Goal: Task Accomplishment & Management: Manage account settings

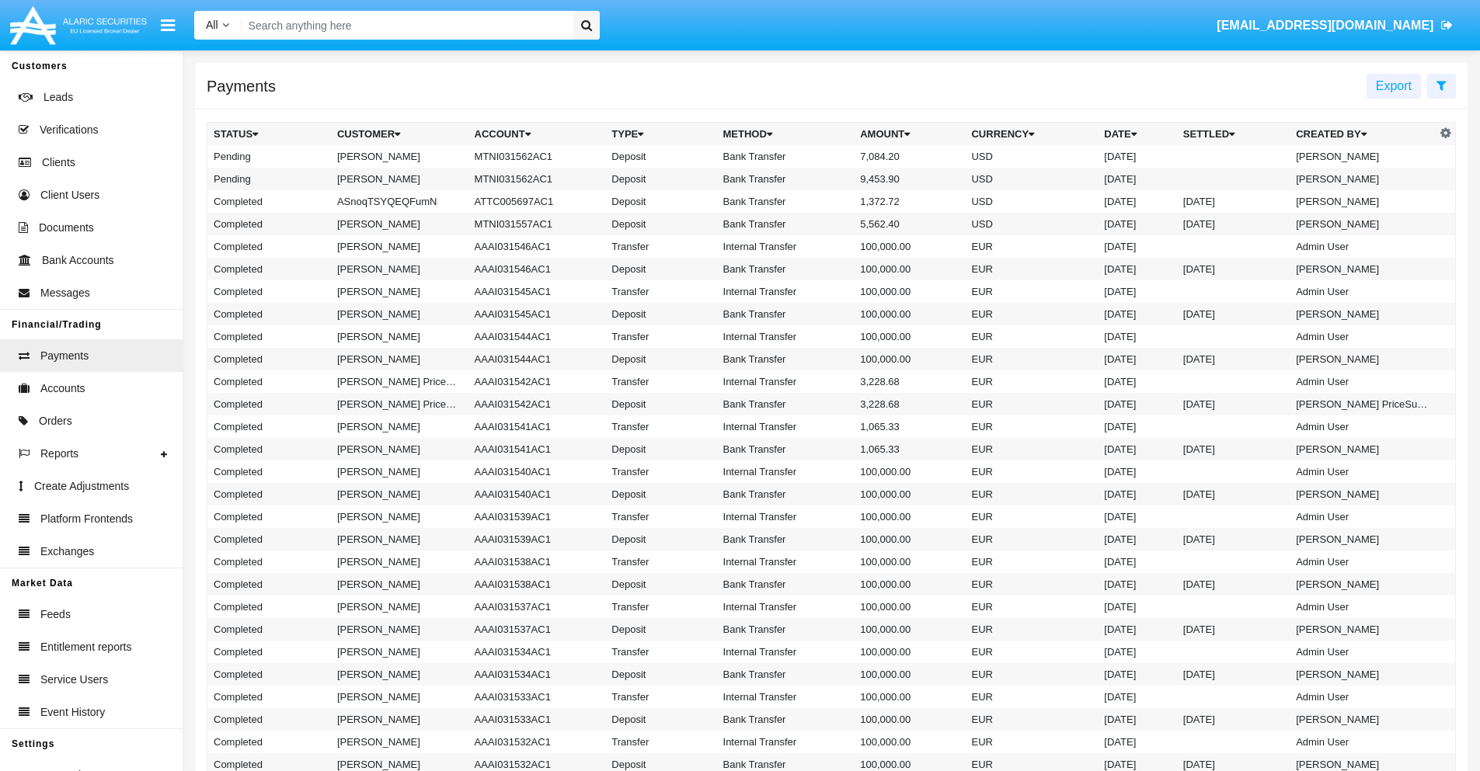
click at [1441, 85] on icon at bounding box center [1441, 85] width 10 height 12
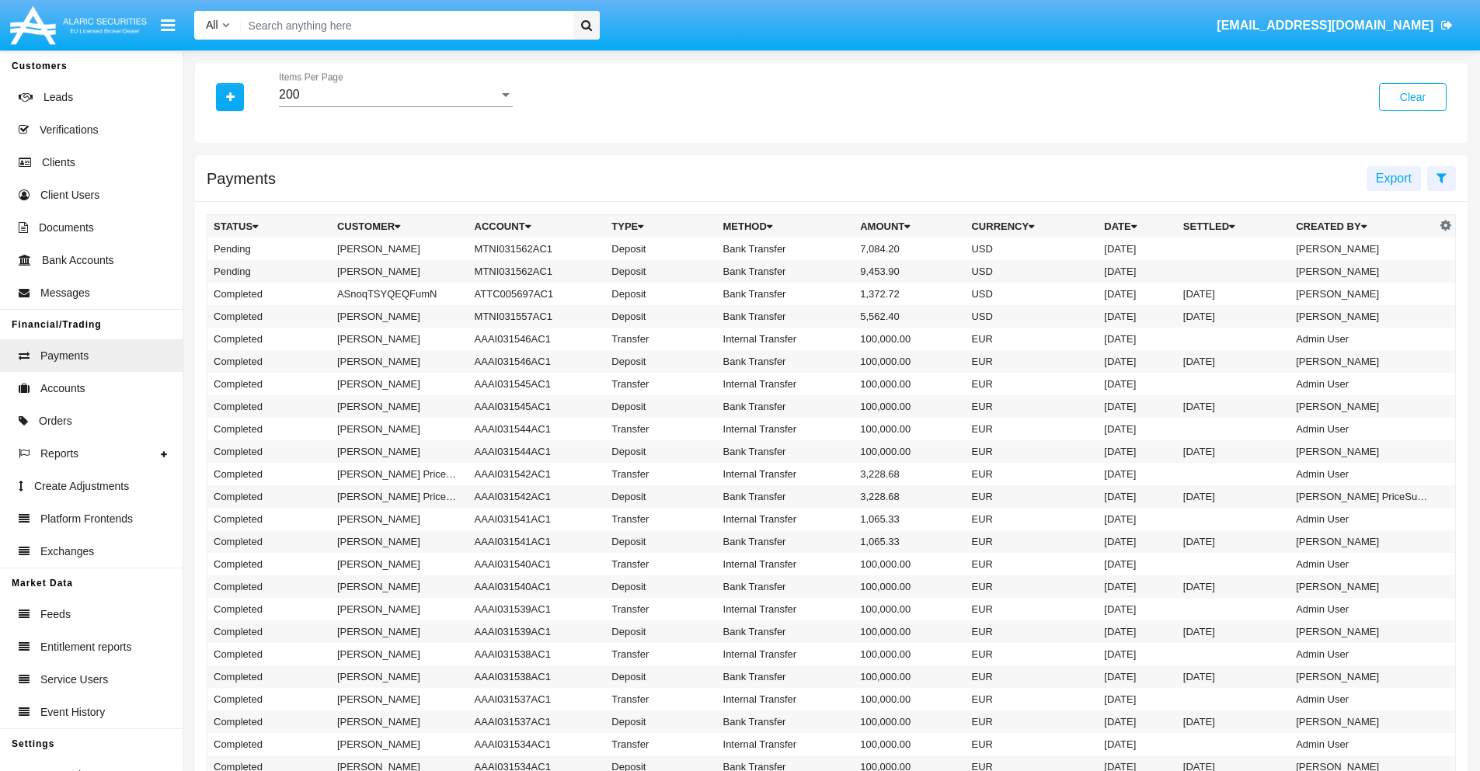
click at [395, 95] on div "200" at bounding box center [389, 95] width 220 height 14
click at [395, 106] on span "10" at bounding box center [396, 106] width 234 height 37
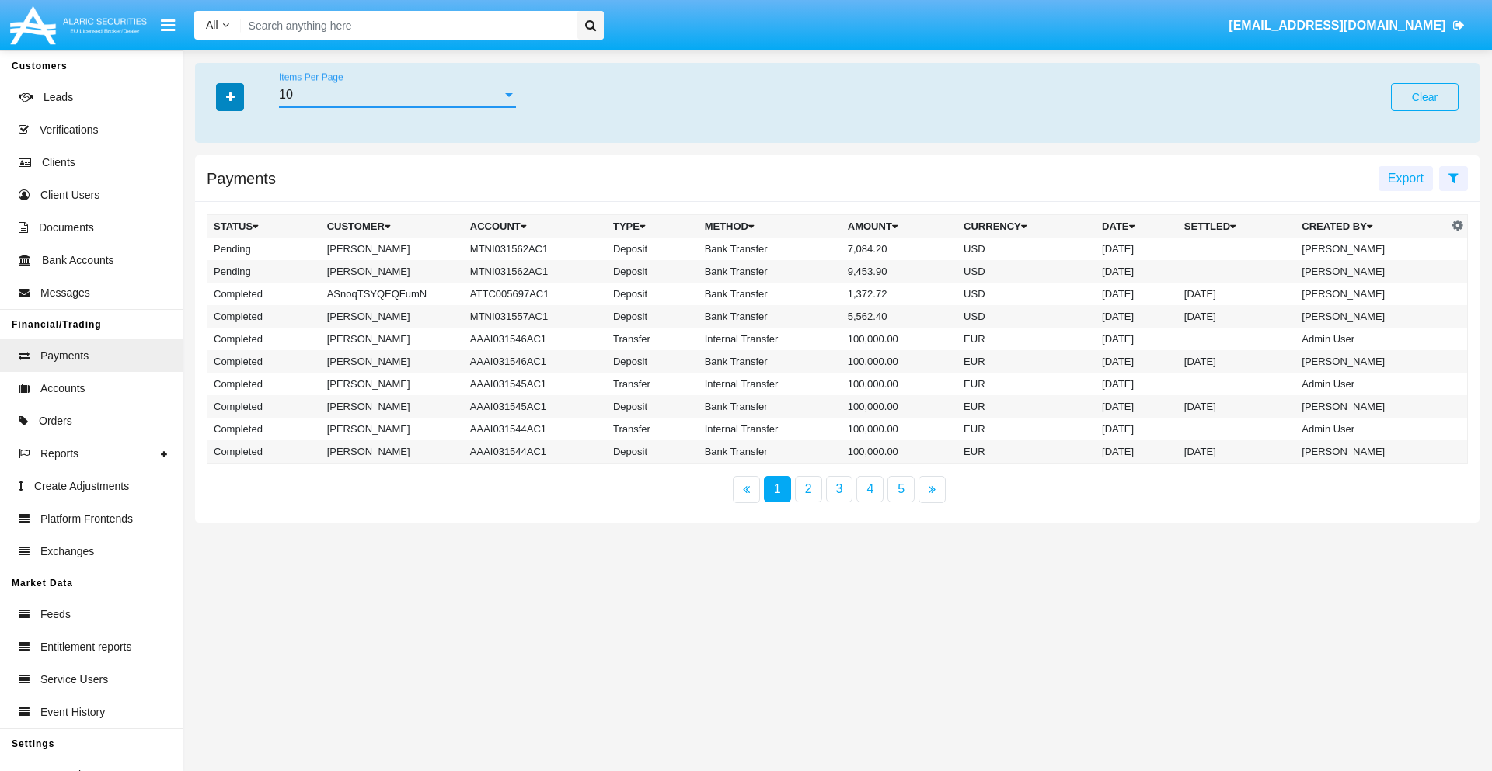
click at [230, 96] on icon "button" at bounding box center [230, 97] width 9 height 11
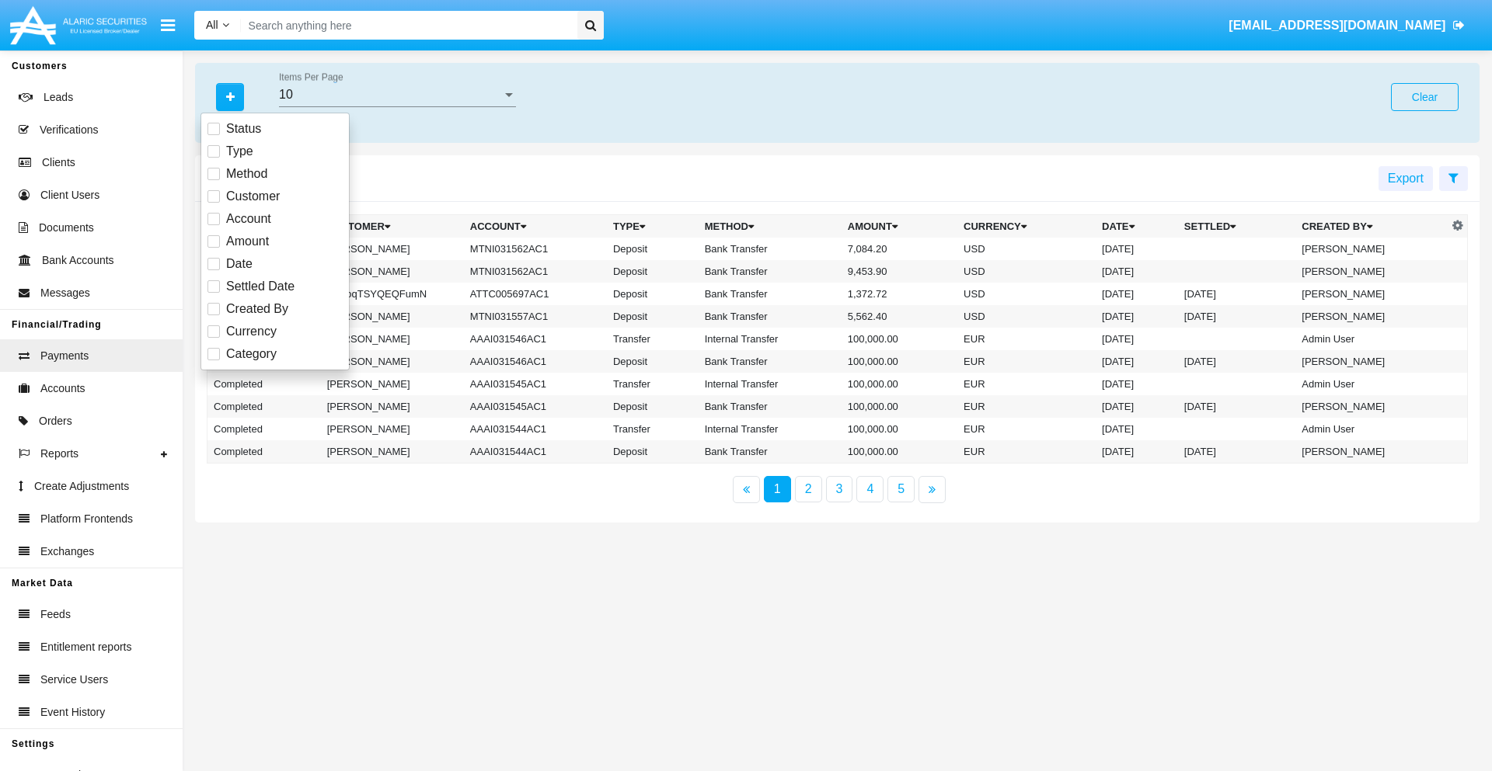
click at [243, 129] on span "Status" at bounding box center [243, 129] width 35 height 19
click at [214, 135] on input "Status" at bounding box center [213, 135] width 1 height 1
checkbox input "true"
click at [230, 96] on icon "button" at bounding box center [230, 97] width 9 height 11
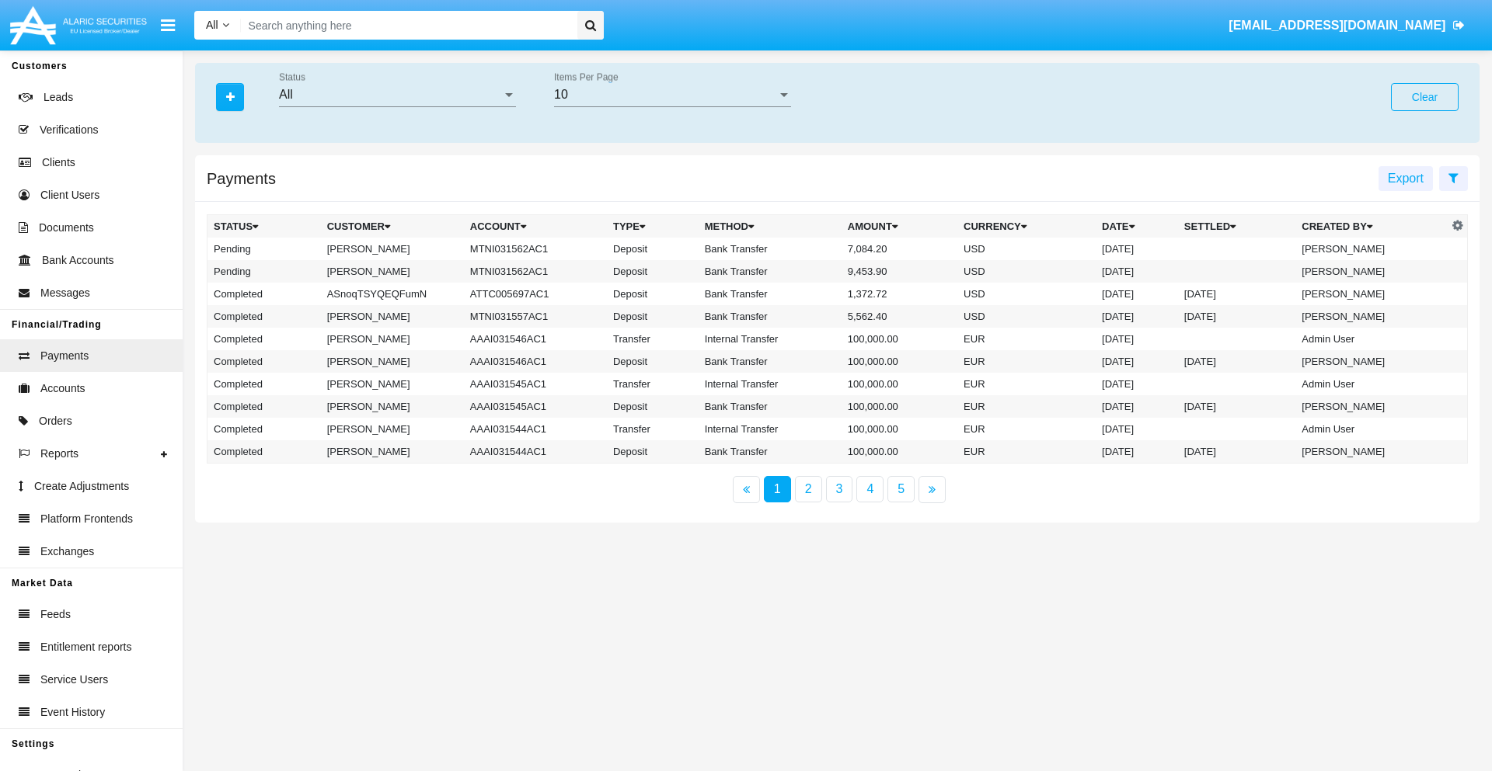
click at [397, 95] on div "All" at bounding box center [390, 95] width 223 height 14
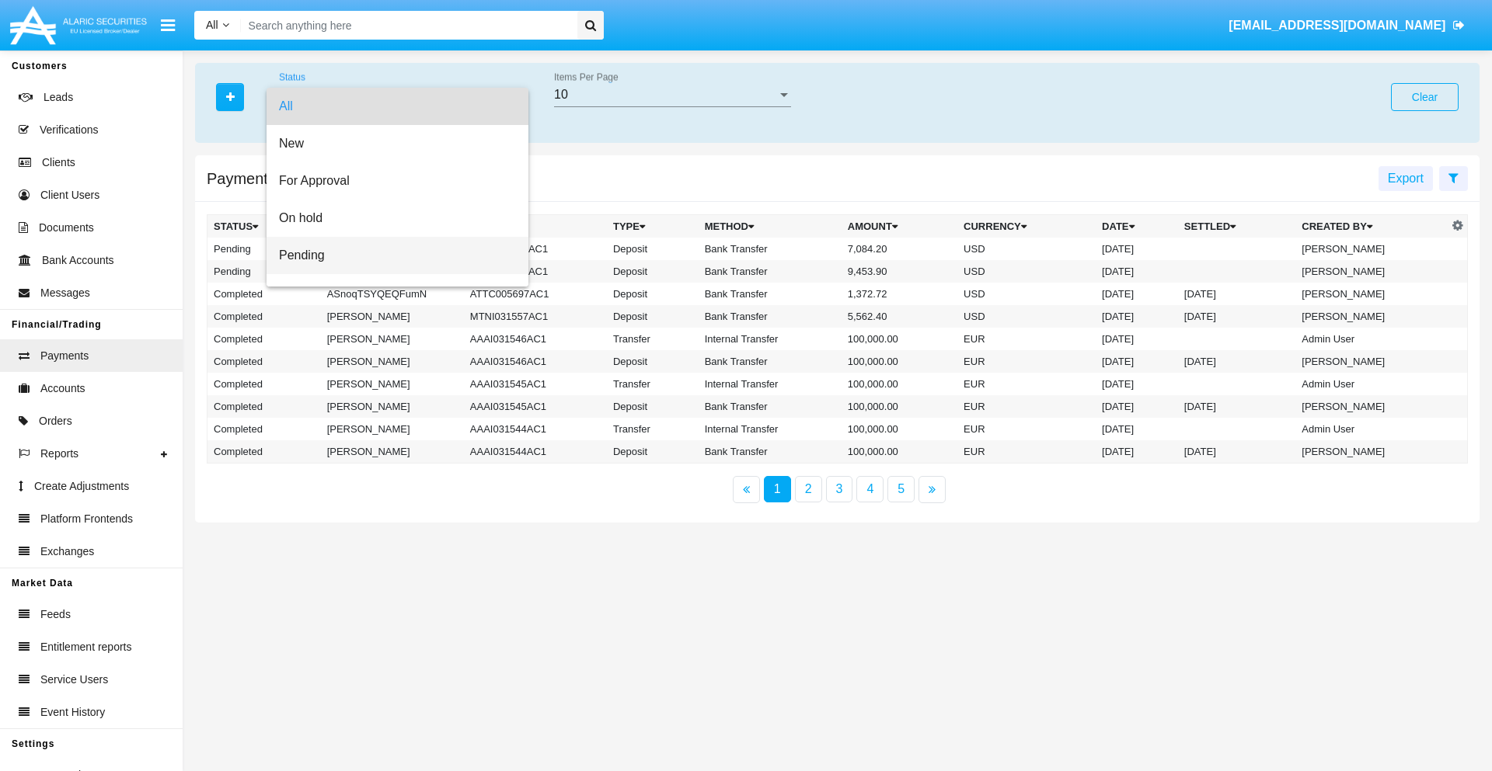
click at [391, 256] on span "Pending" at bounding box center [397, 255] width 237 height 37
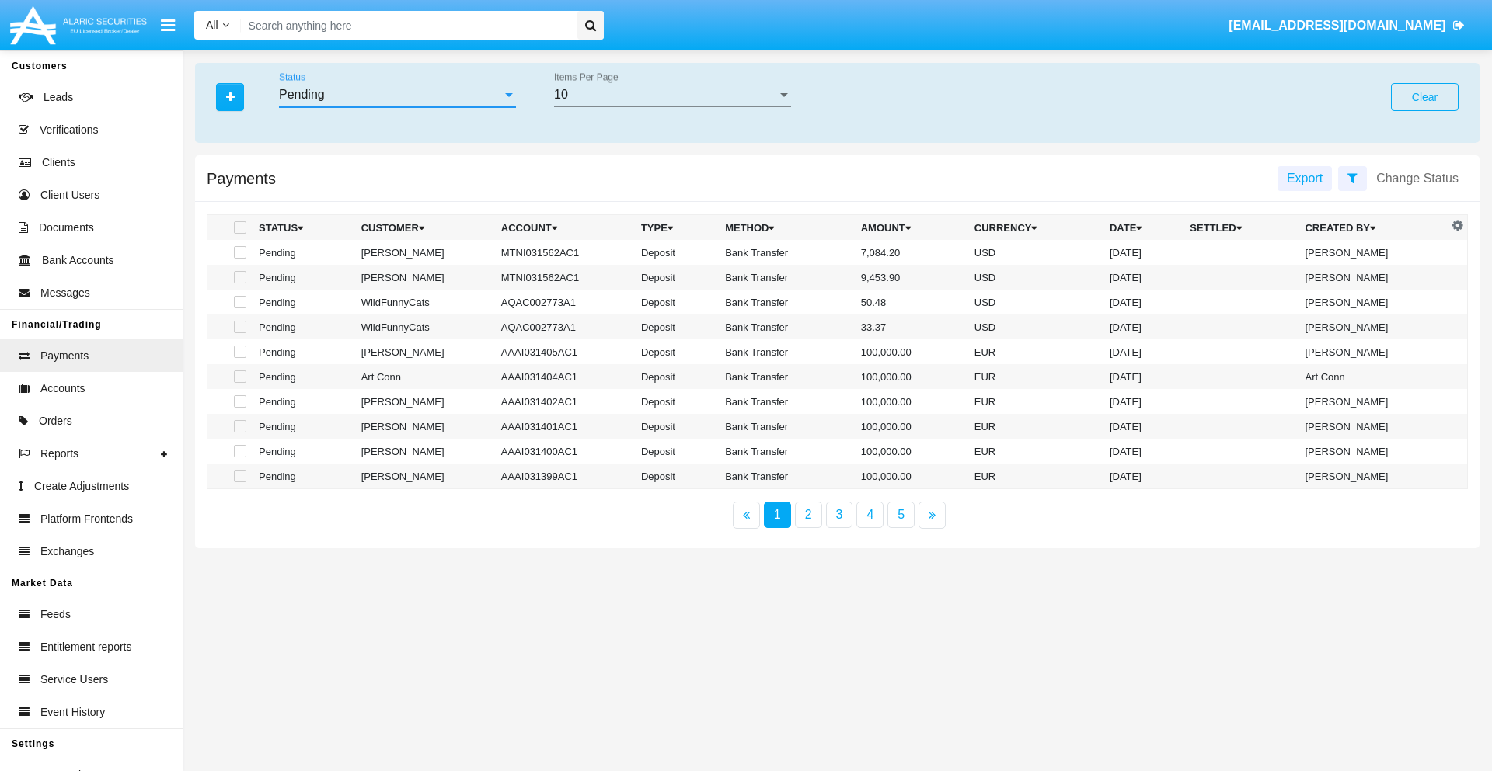
click at [238, 252] on span at bounding box center [240, 252] width 12 height 12
click at [239, 259] on input "checkbox" at bounding box center [239, 259] width 1 height 1
checkbox input "true"
click at [238, 277] on span at bounding box center [240, 277] width 12 height 12
click at [239, 284] on input "checkbox" at bounding box center [239, 284] width 1 height 1
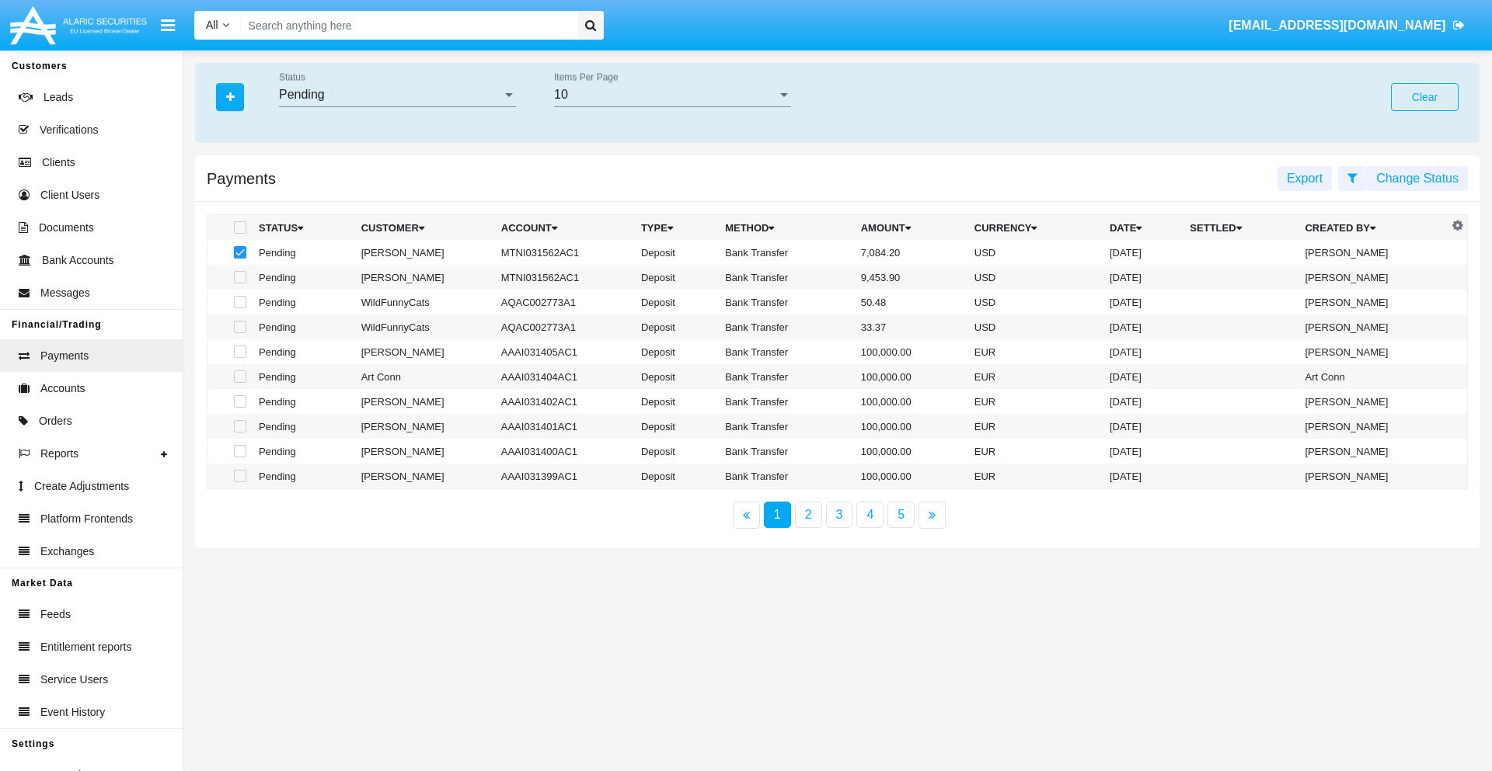
checkbox input "true"
click at [1417, 178] on button "Change Status" at bounding box center [1416, 178] width 101 height 25
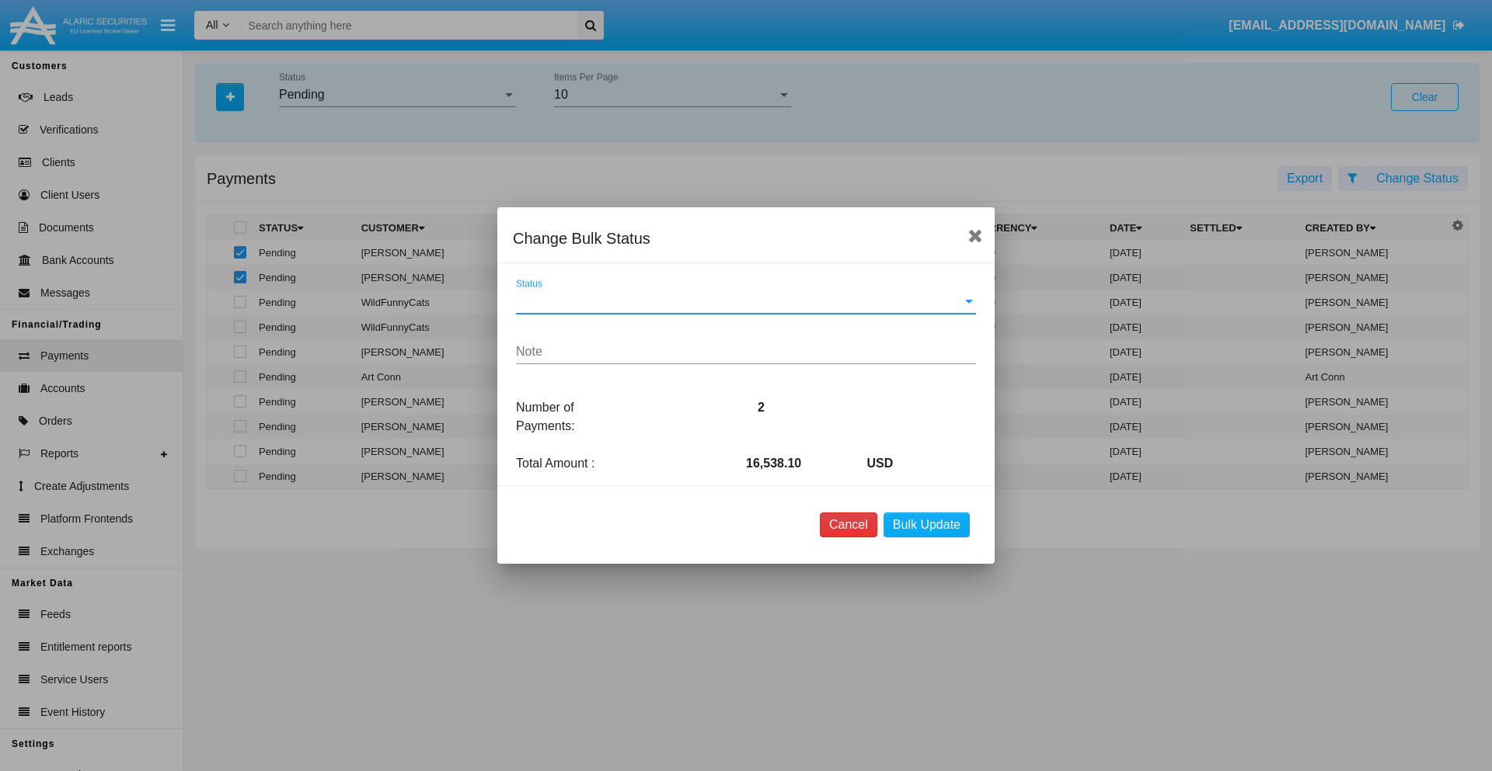
click at [848, 525] on button "Cancel" at bounding box center [848, 525] width 57 height 25
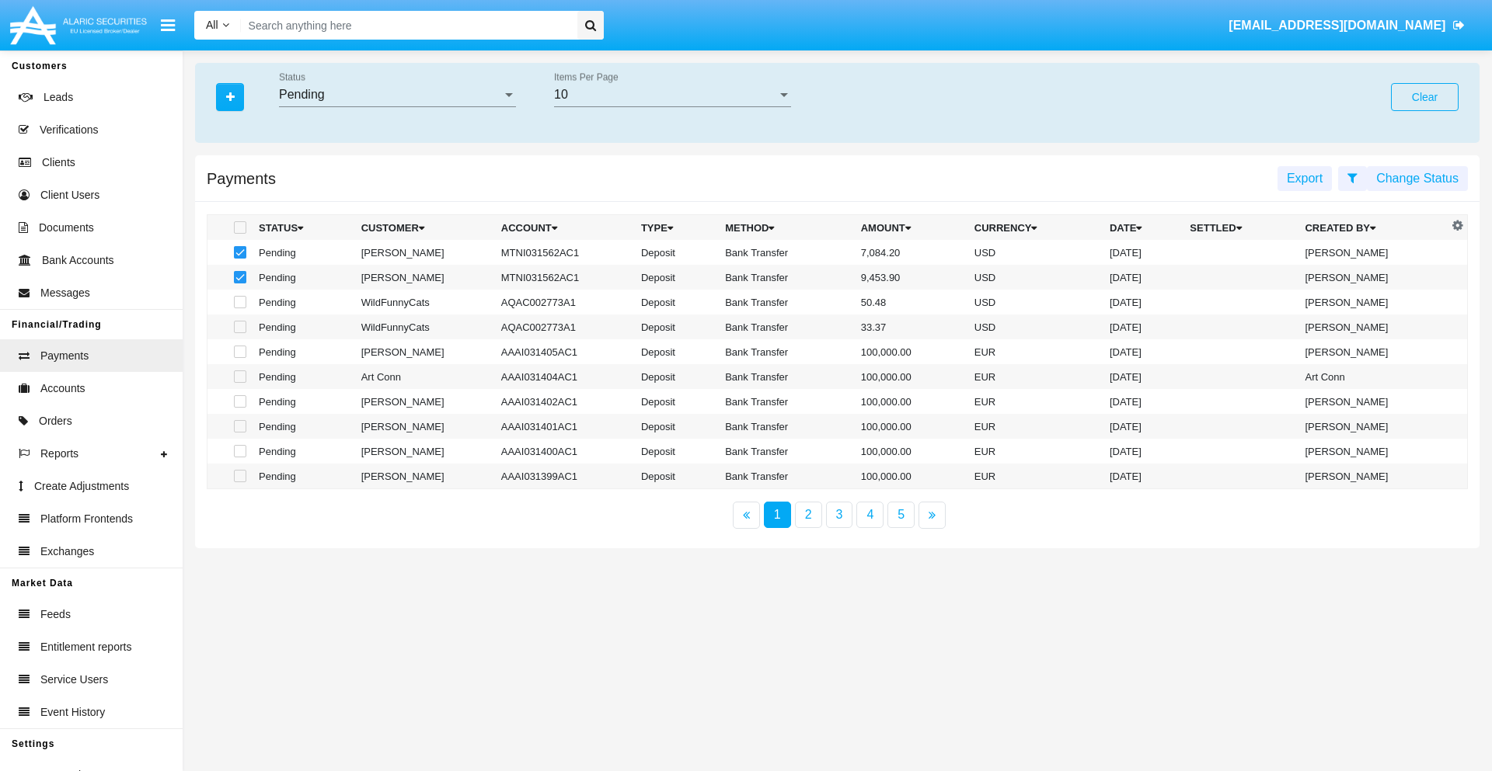
click at [1417, 178] on button "Change Status" at bounding box center [1416, 178] width 101 height 25
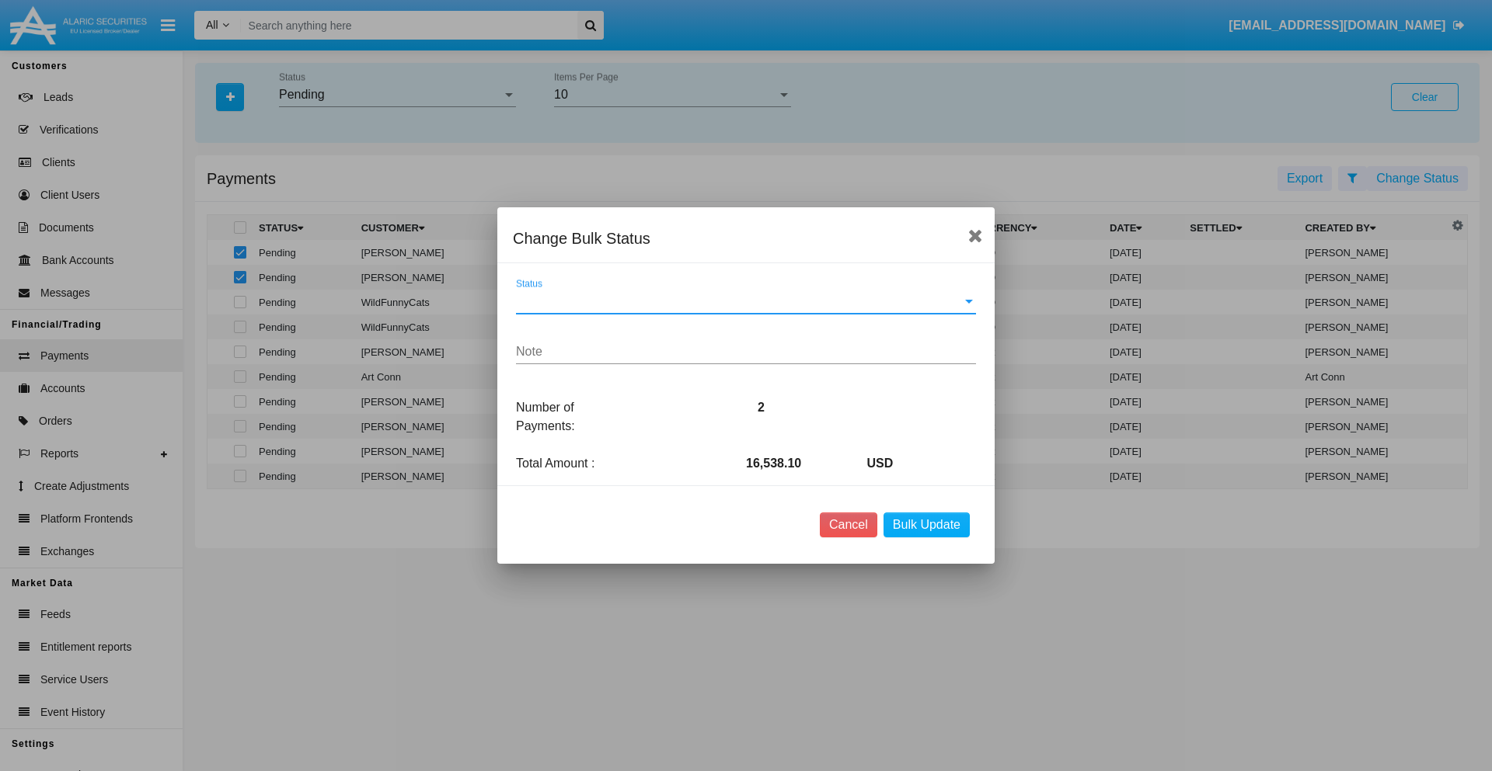
click at [746, 301] on span "Status" at bounding box center [739, 301] width 446 height 14
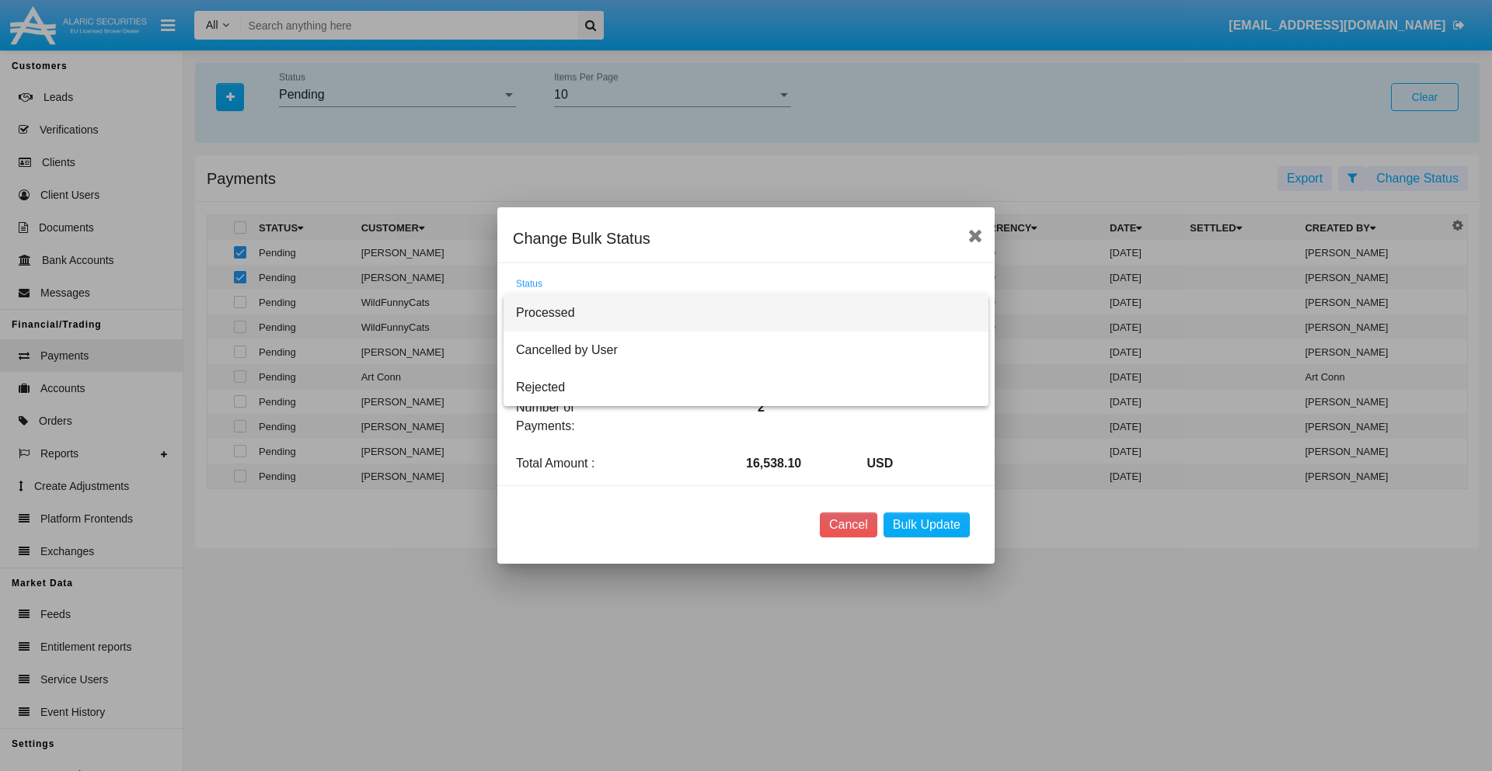
click at [746, 313] on span "Processed" at bounding box center [746, 312] width 460 height 37
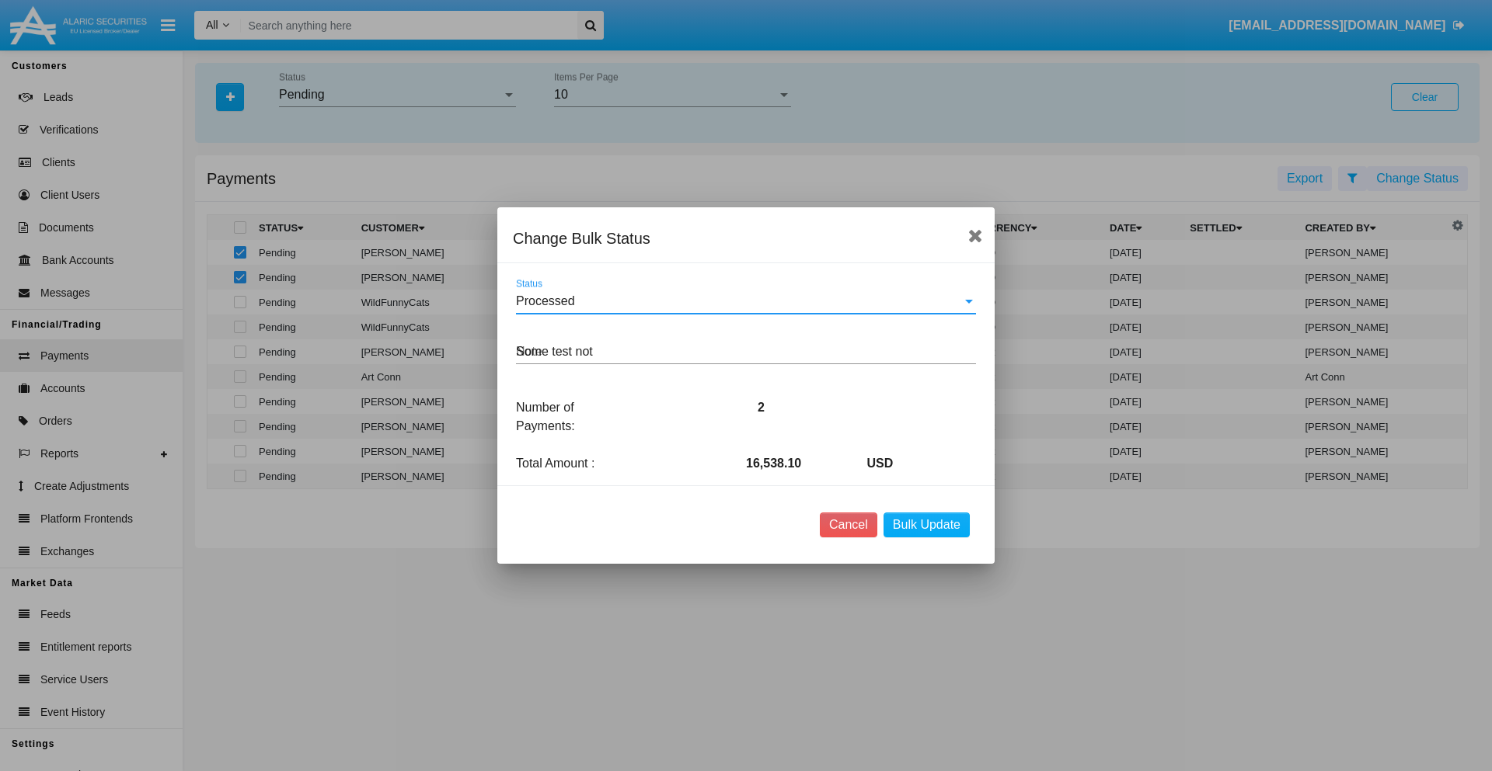
type textarea "Some test note"
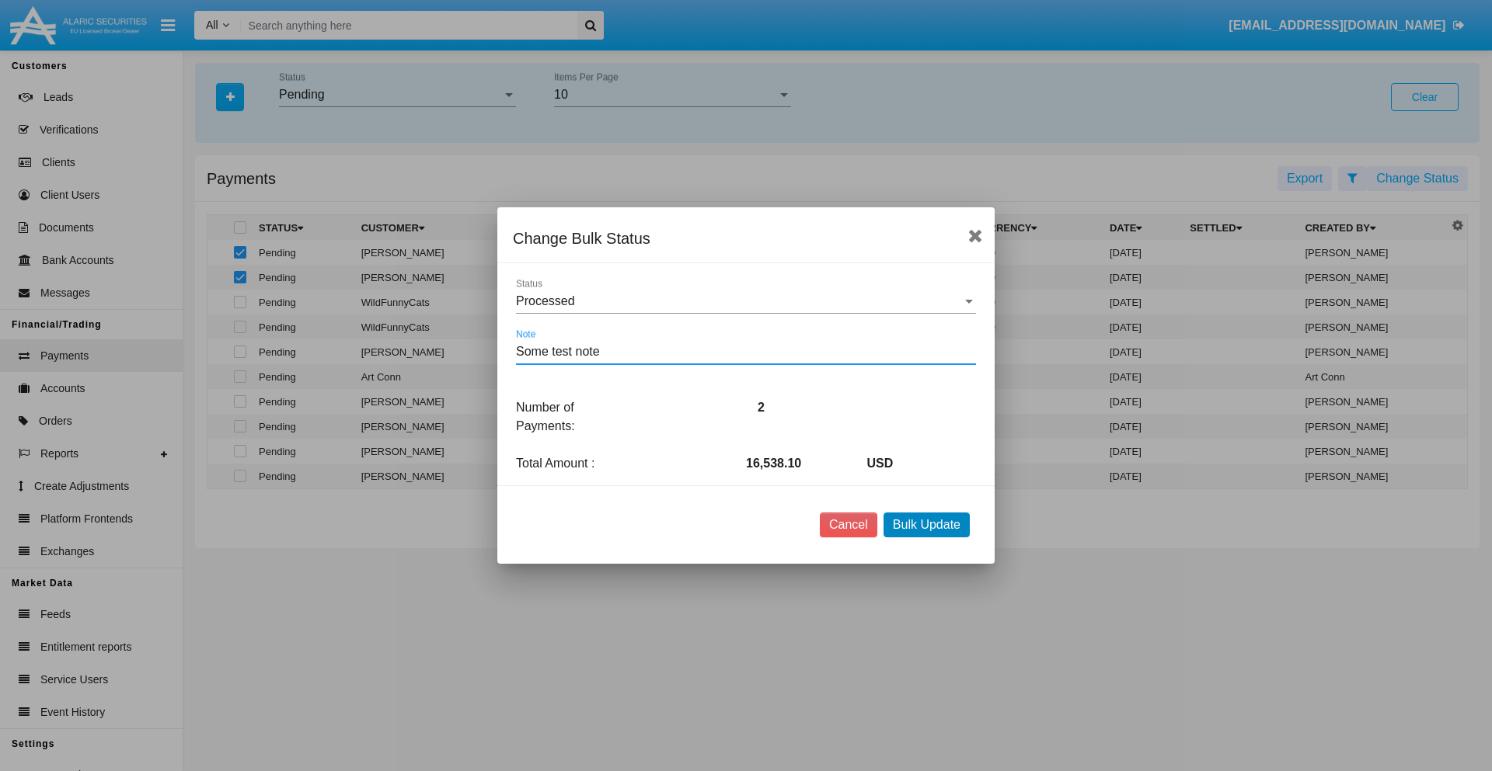
click at [926, 525] on button "Bulk Update" at bounding box center [926, 525] width 86 height 25
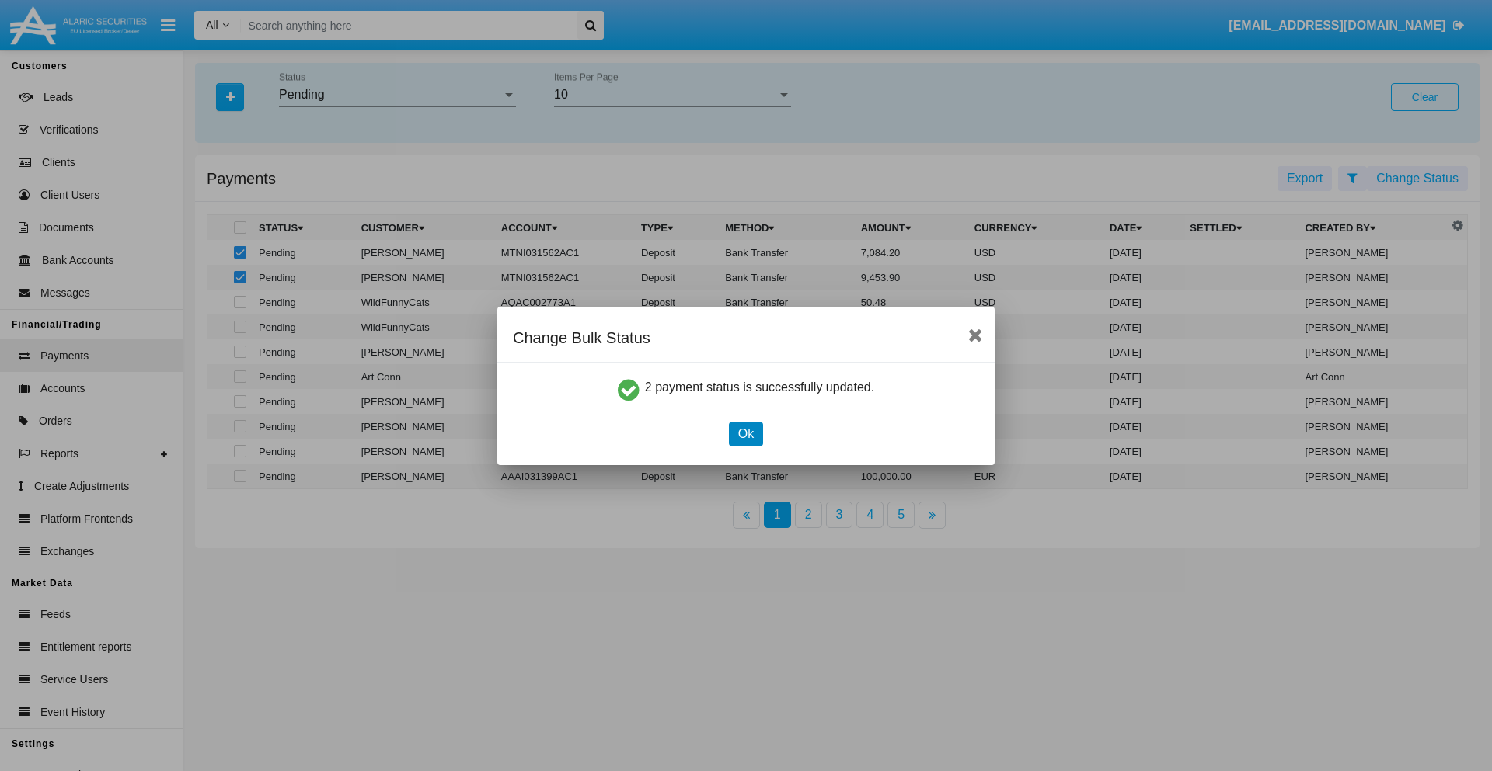
click at [745, 433] on button "Ok" at bounding box center [746, 434] width 34 height 25
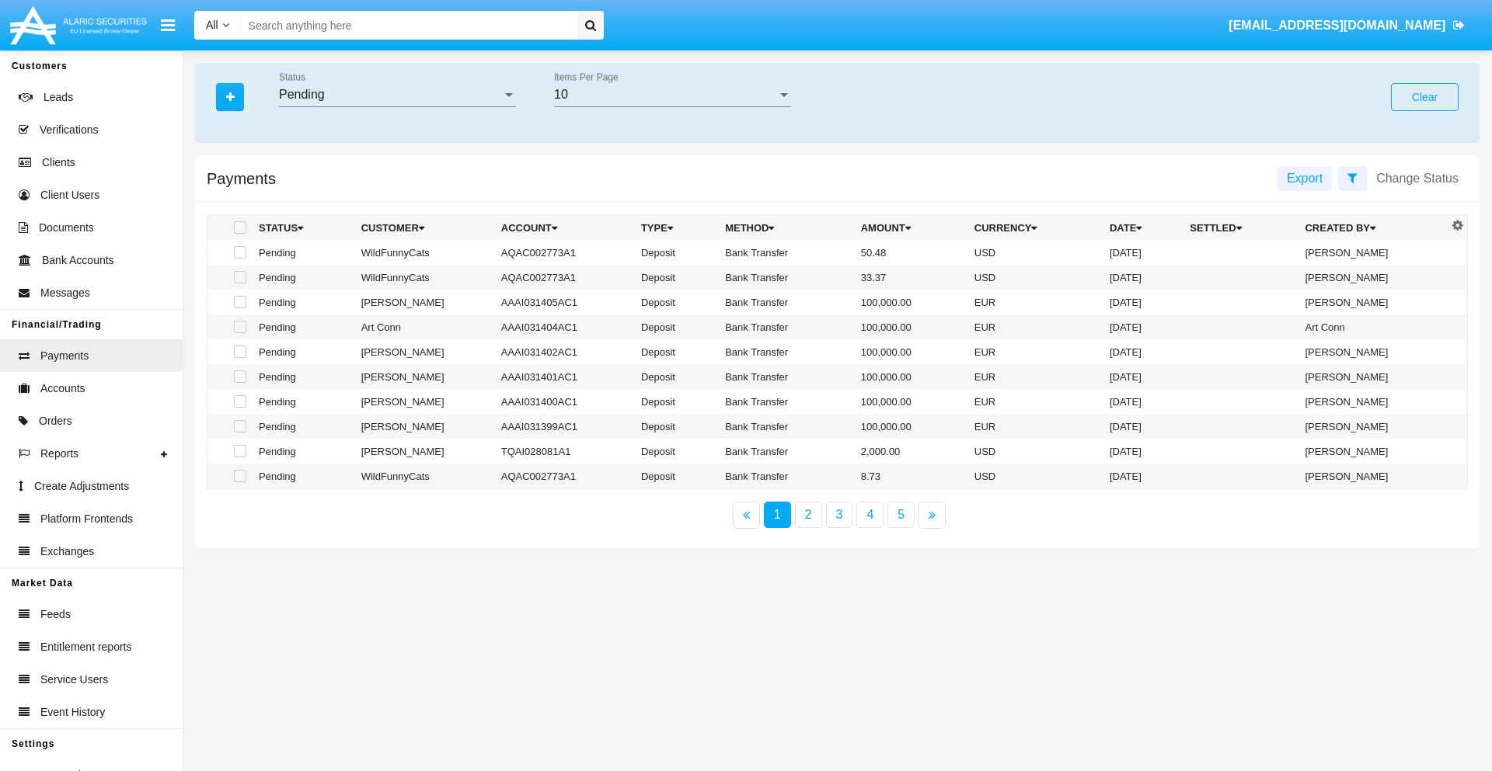
click at [397, 95] on div "Pending" at bounding box center [390, 95] width 223 height 14
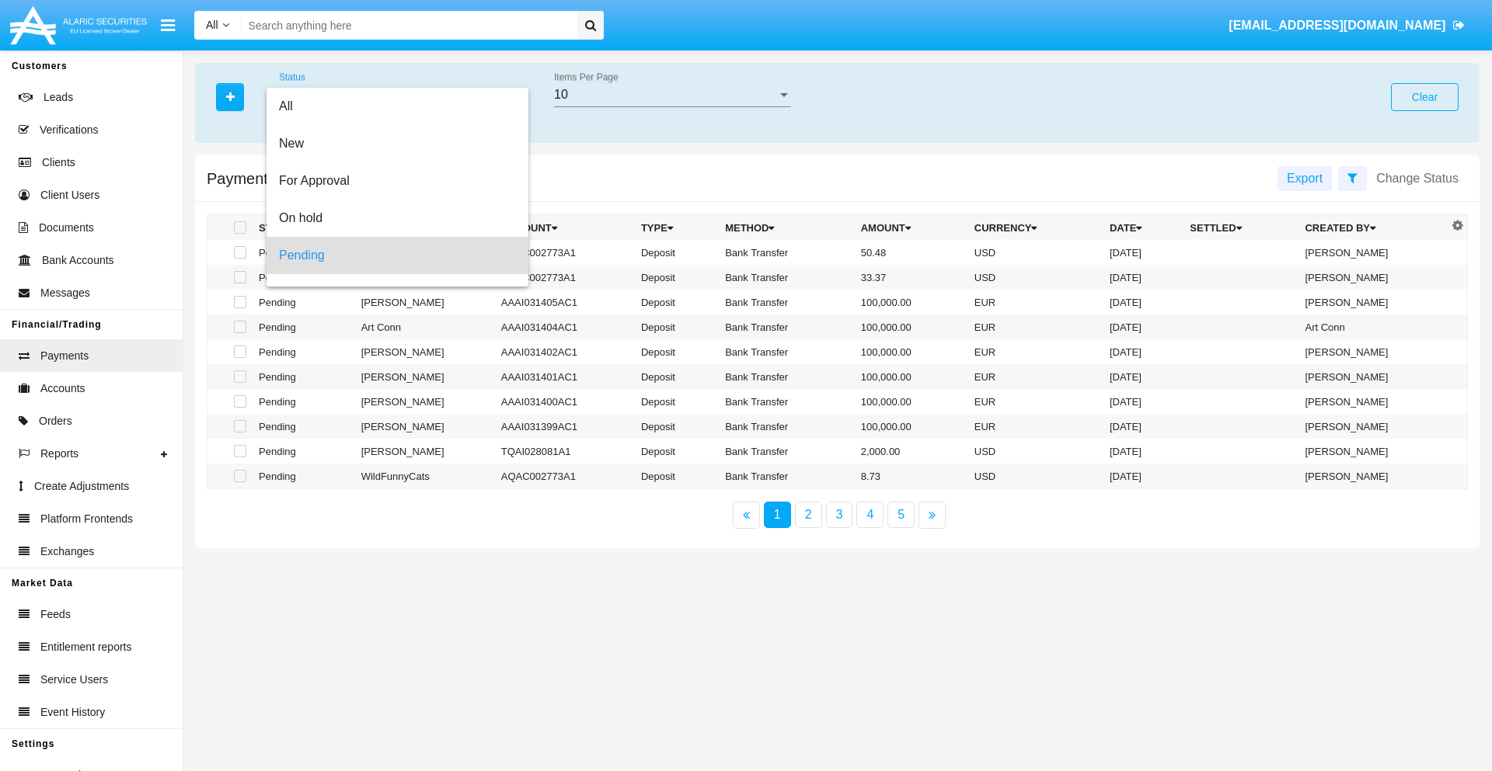
scroll to position [68, 0]
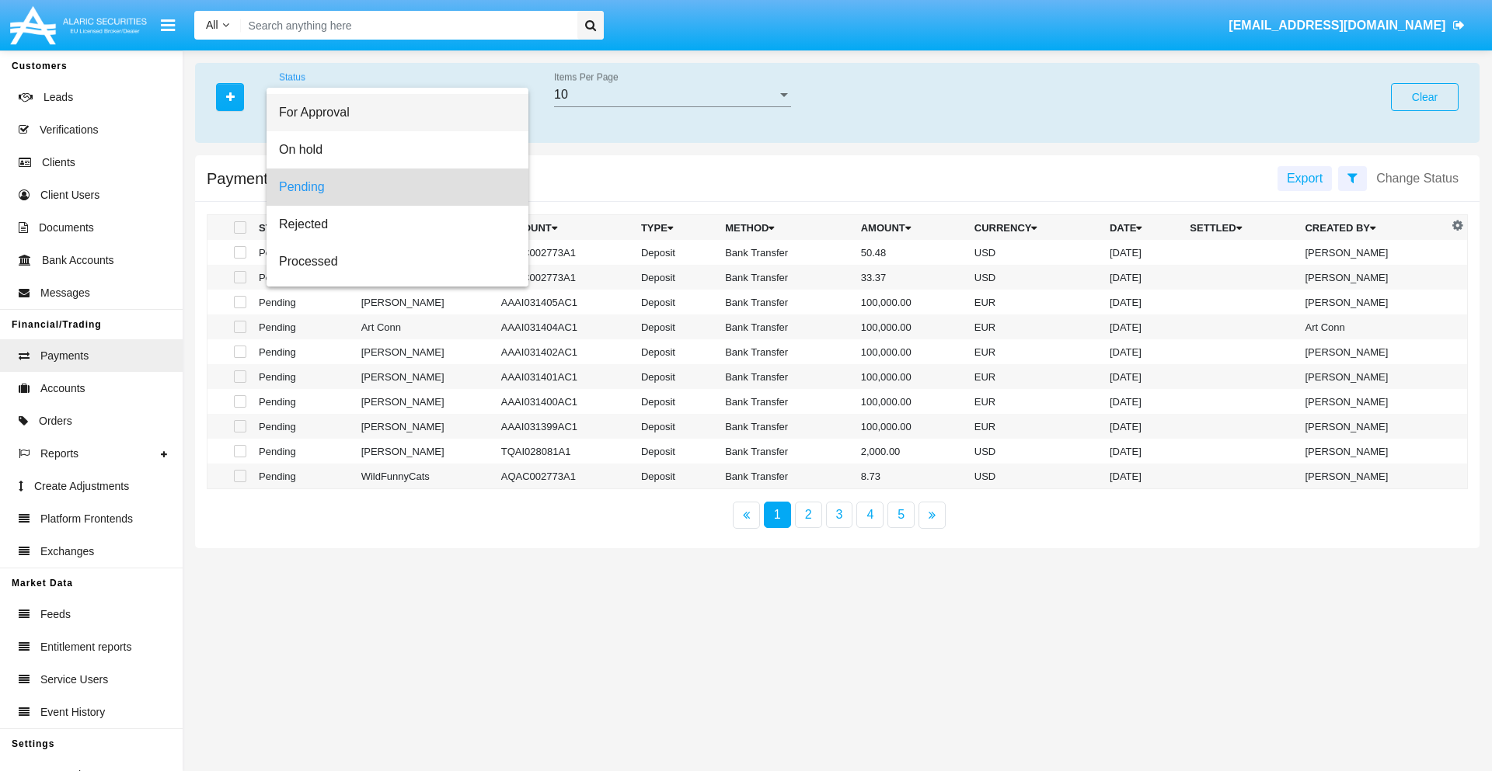
click at [391, 113] on span "For Approval" at bounding box center [397, 112] width 237 height 37
